Goal: Communication & Community: Participate in discussion

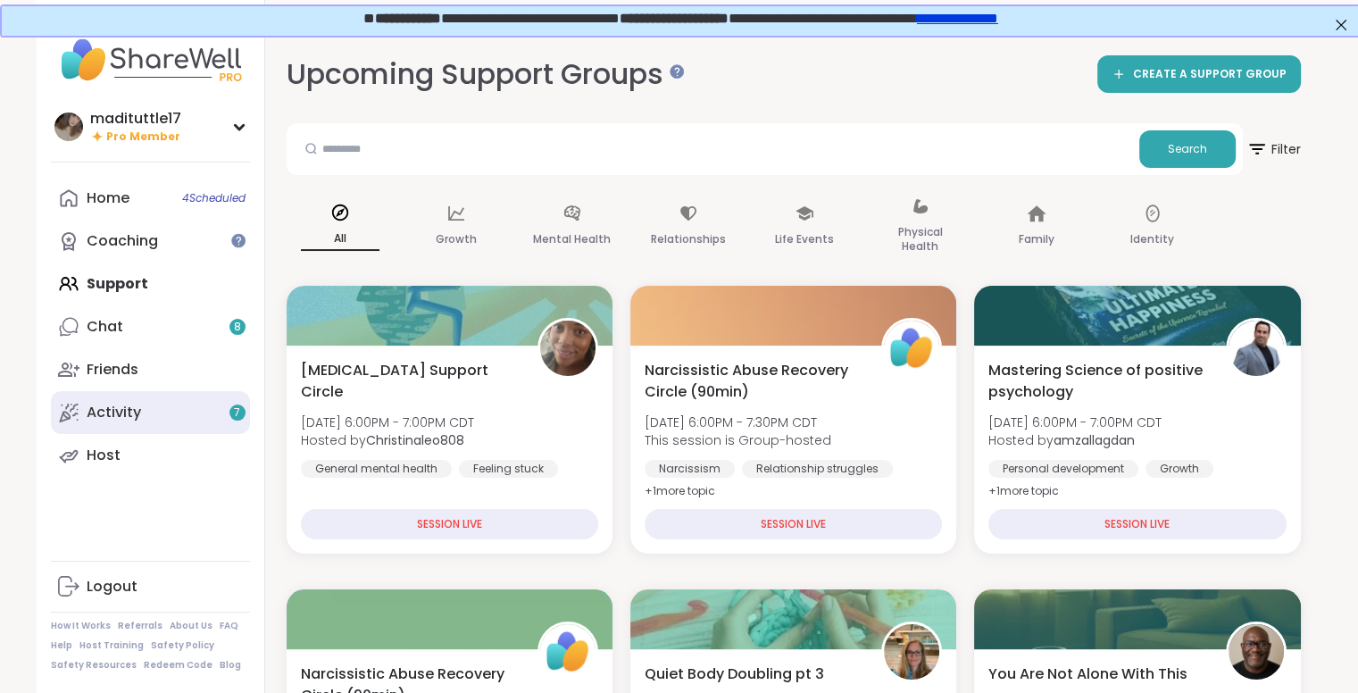
click at [204, 411] on link "Activity 7" at bounding box center [150, 412] width 199 height 43
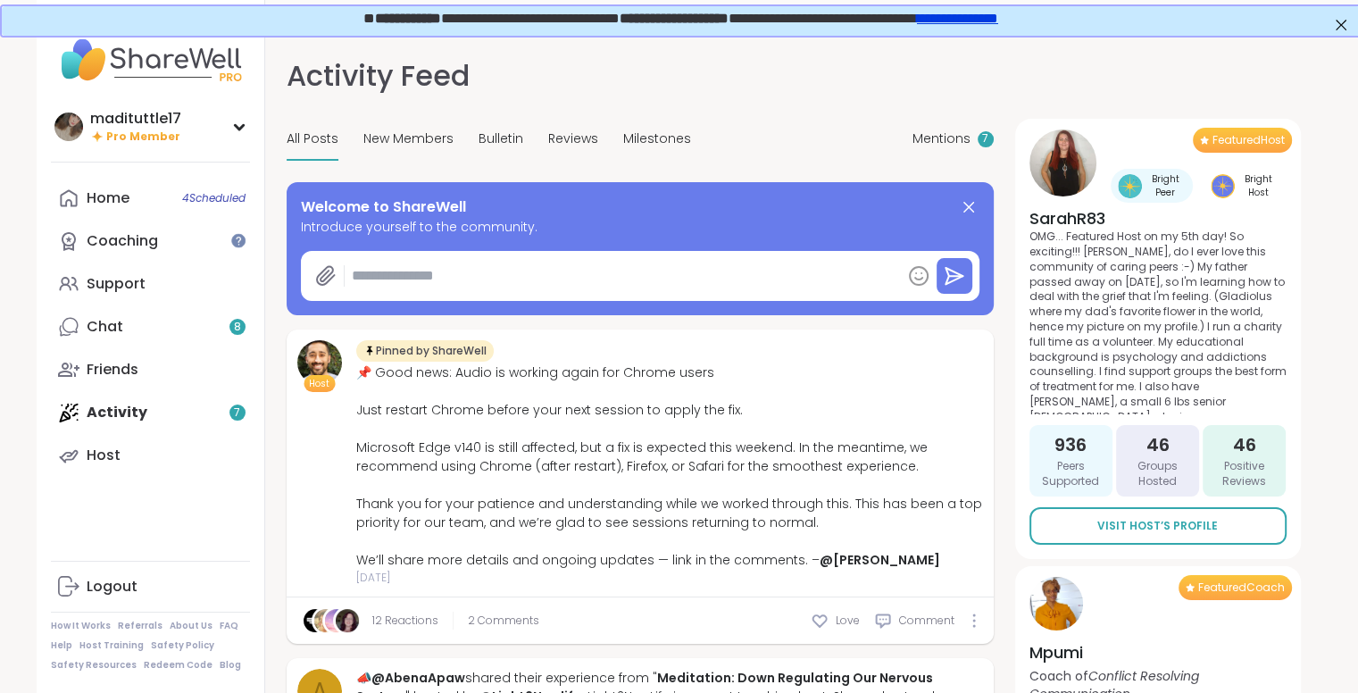
type textarea "*"
click at [161, 198] on link "Home 4 Scheduled" at bounding box center [150, 198] width 199 height 43
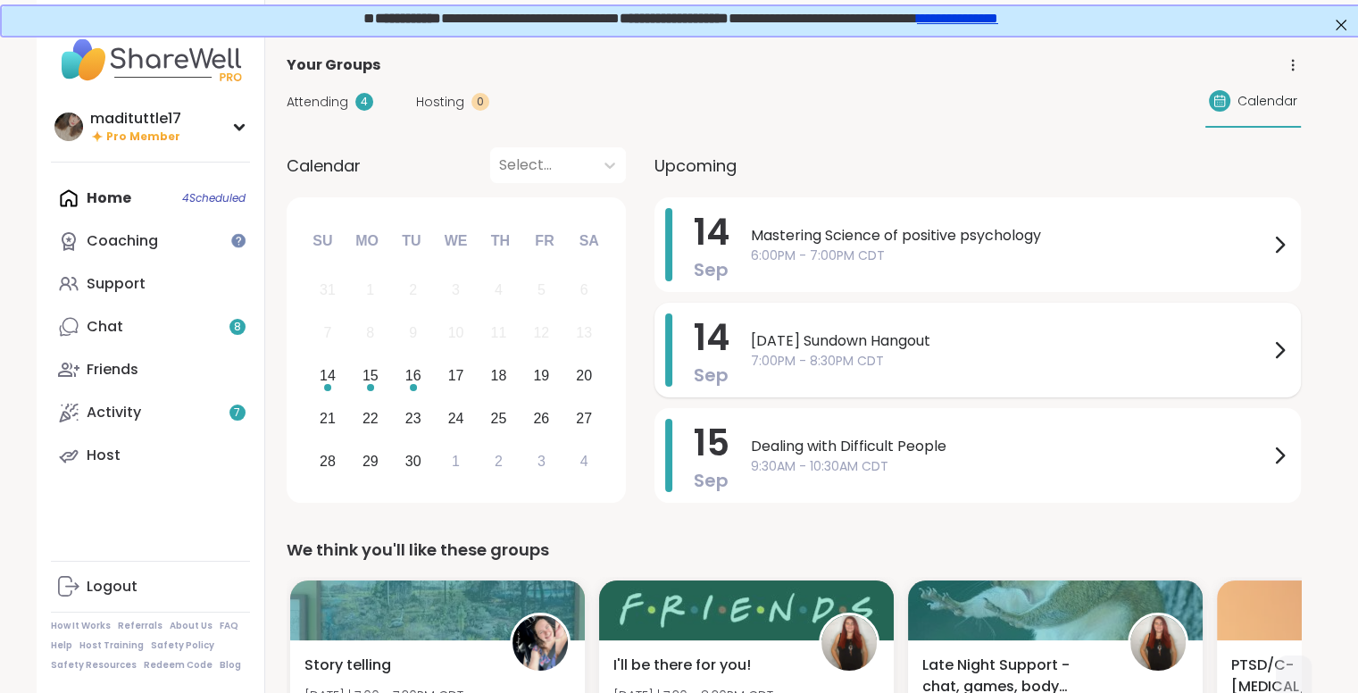
click at [977, 338] on span "[DATE] Sundown Hangout" at bounding box center [1010, 340] width 518 height 21
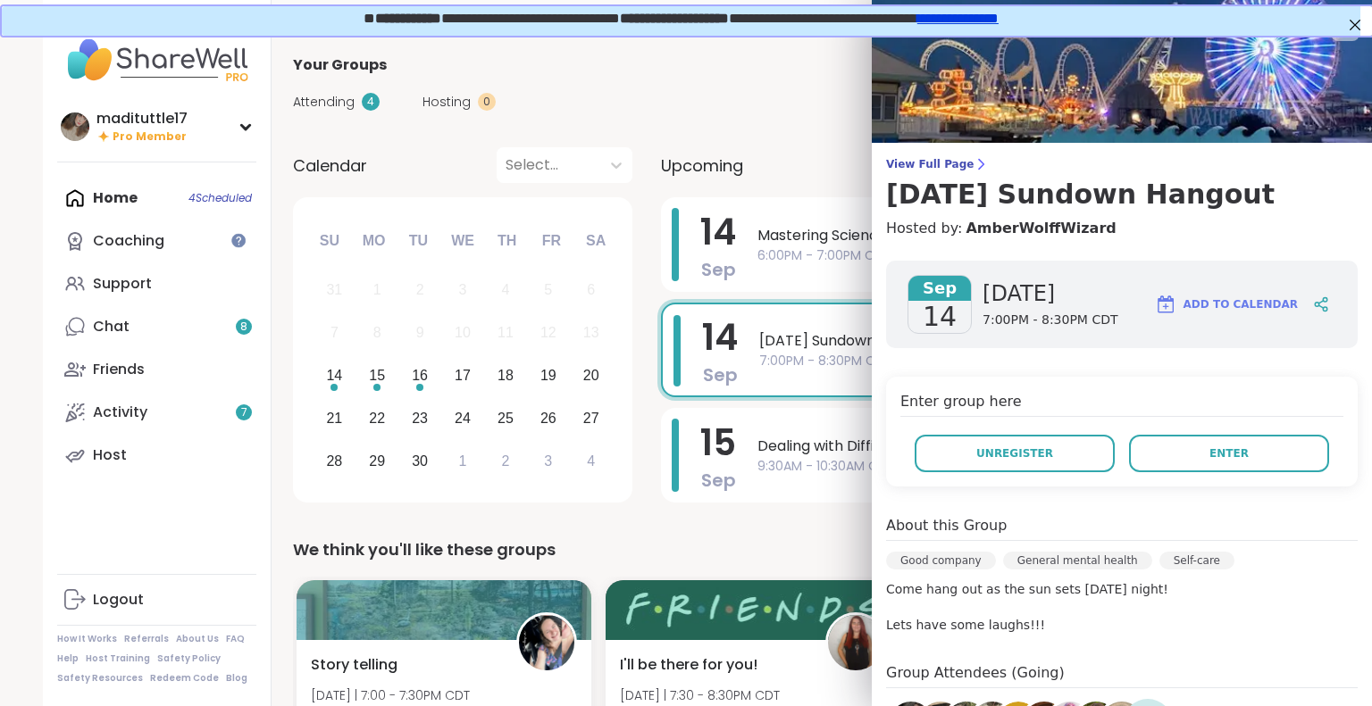
click at [1240, 477] on div "Enter group here Unregister Enter" at bounding box center [1122, 432] width 472 height 110
click at [1209, 451] on span "Enter" at bounding box center [1228, 454] width 39 height 16
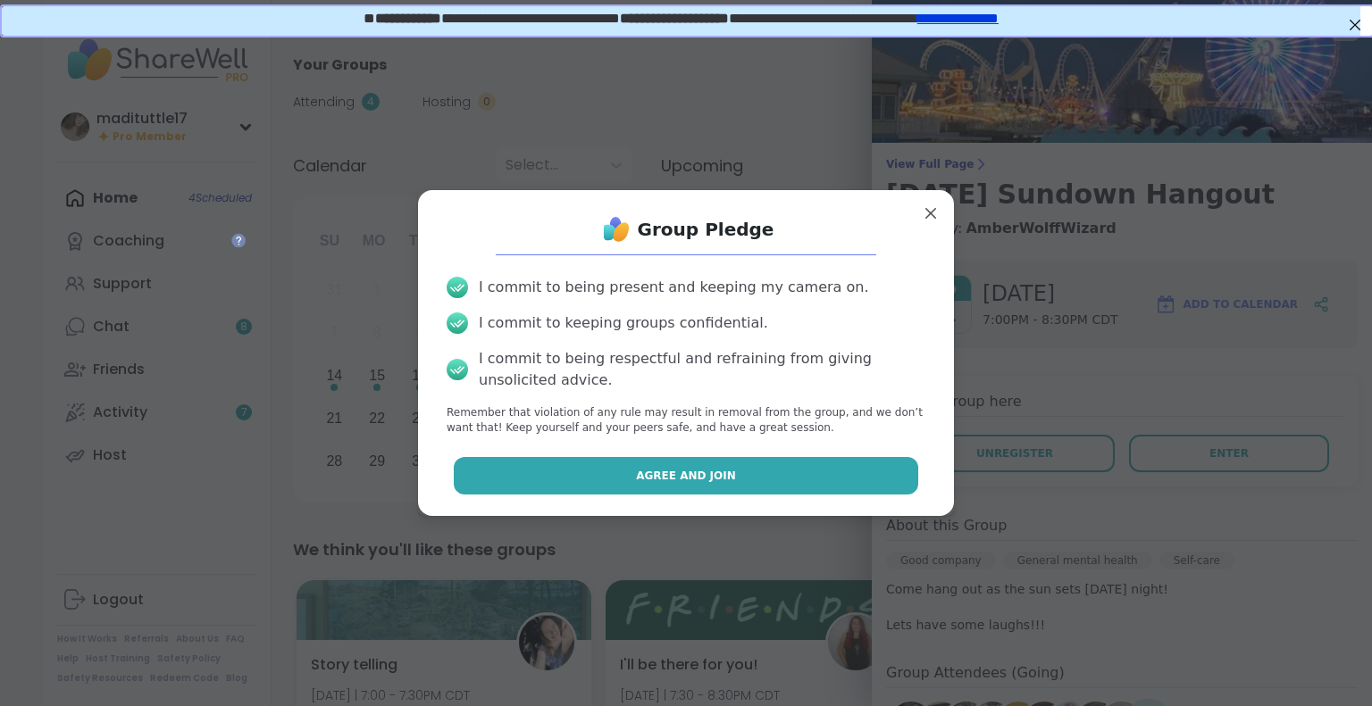
click at [647, 478] on span "Agree and Join" at bounding box center [686, 476] width 100 height 16
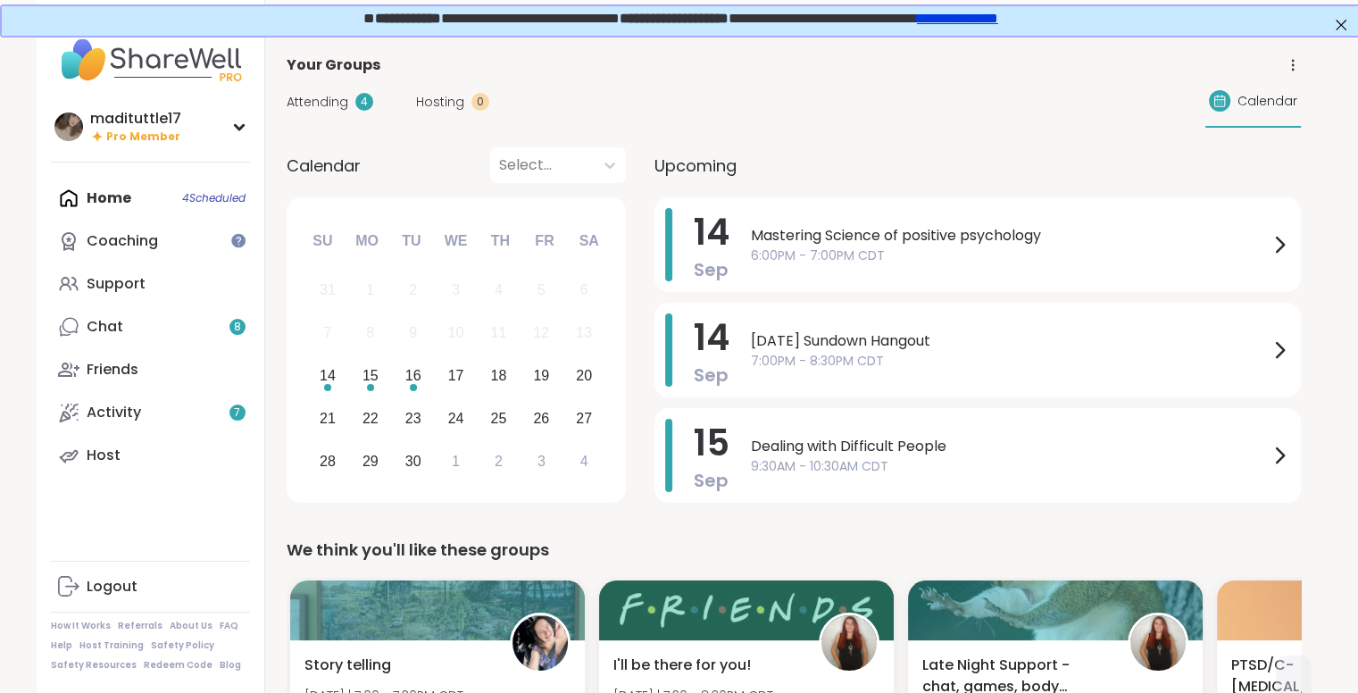
click at [997, 14] on link "**********" at bounding box center [955, 16] width 81 height 13
